Goal: Information Seeking & Learning: Understand process/instructions

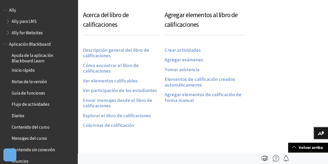
scroll to position [667, 0]
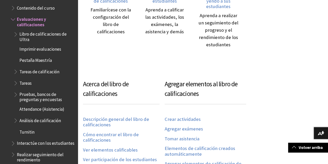
scroll to position [214, 0]
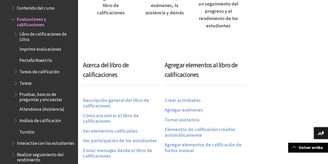
click at [120, 10] on div "Familiarícese con la configuración del libro de calificaciones" at bounding box center [111, 1] width 44 height 29
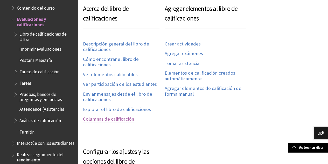
click at [123, 122] on link "Columnas de calificación" at bounding box center [108, 119] width 51 height 6
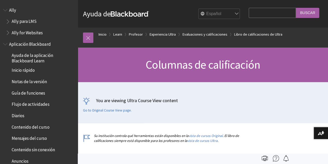
scroll to position [694, 0]
